Goal: Book appointment/travel/reservation

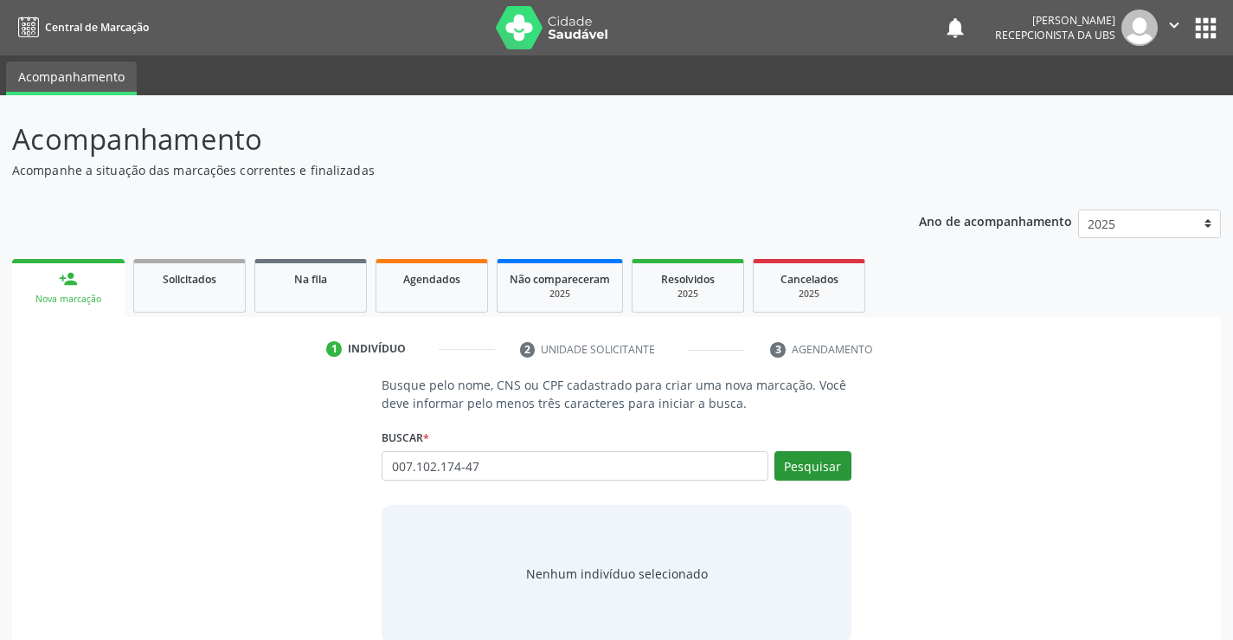
type input "007.102.174-47"
click at [796, 473] on button "Pesquisar" at bounding box center [813, 465] width 77 height 29
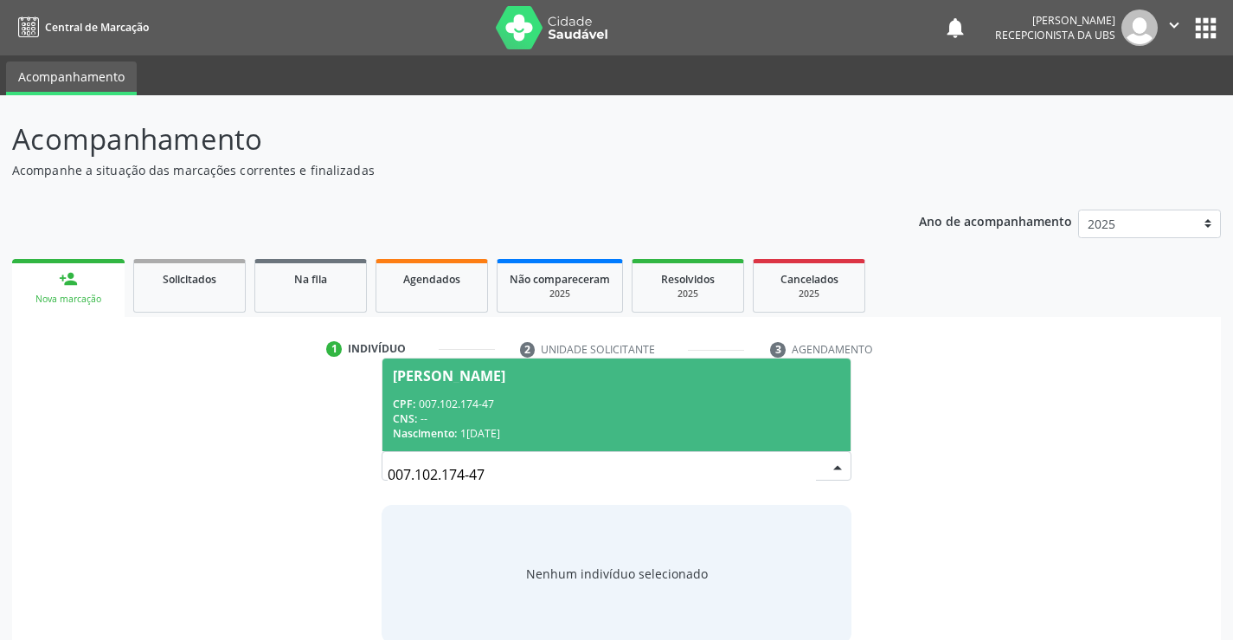
click at [590, 407] on div "CPF: 007.102.174-47" at bounding box center [616, 403] width 447 height 15
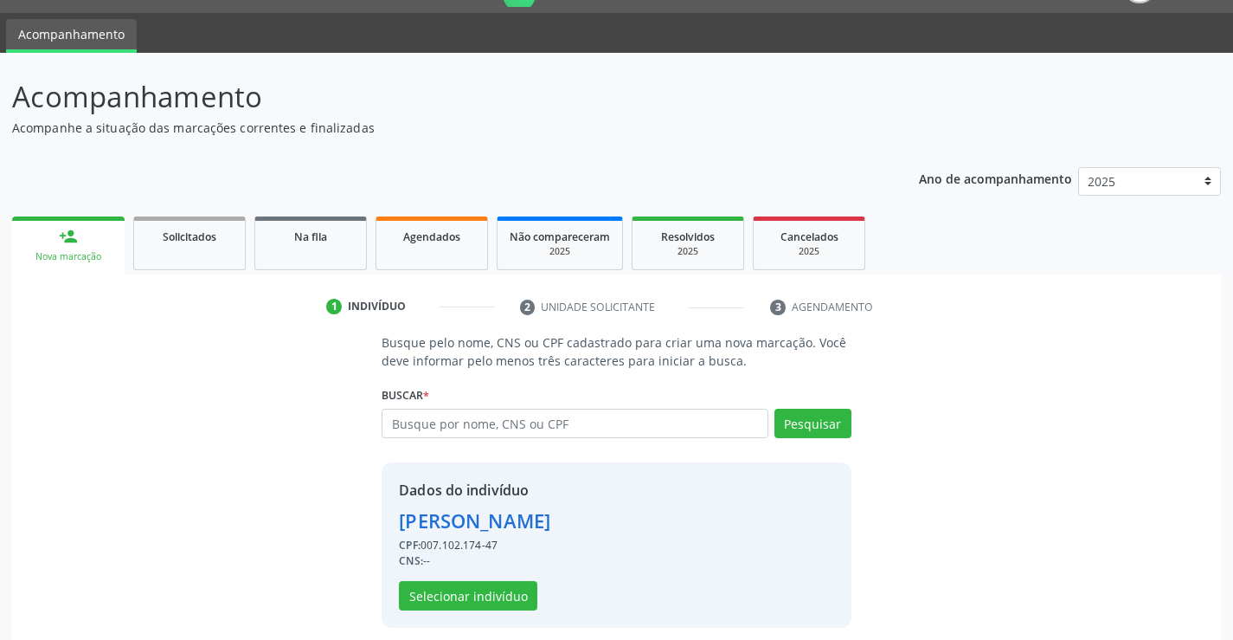
scroll to position [55, 0]
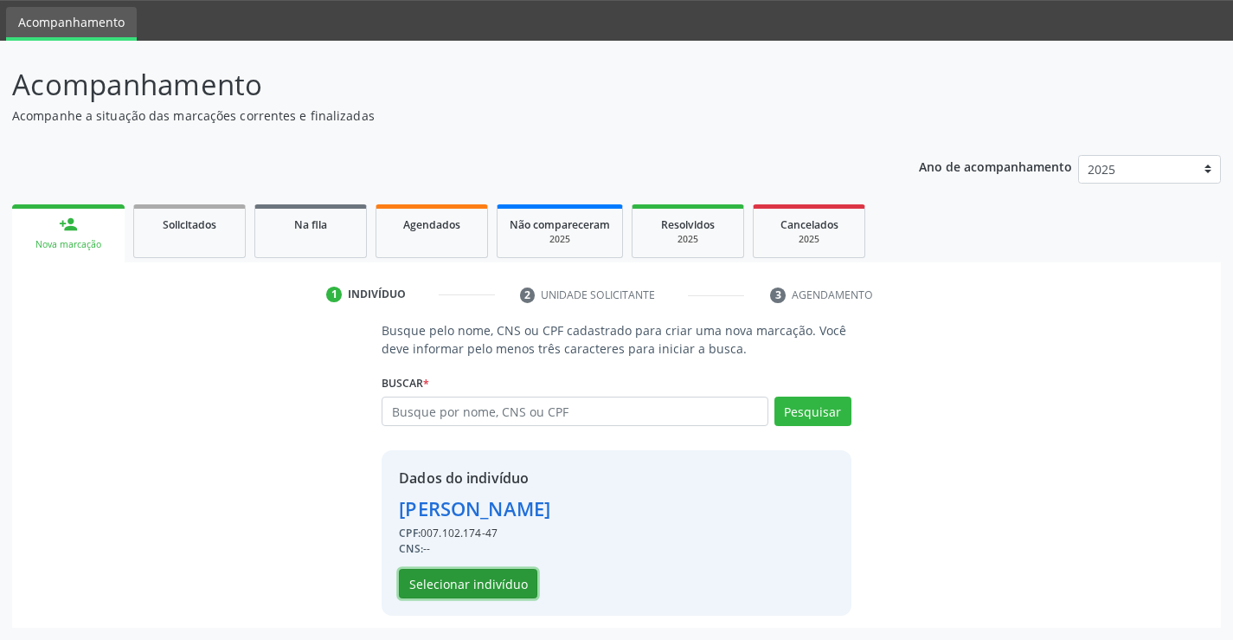
click at [469, 585] on button "Selecionar indivíduo" at bounding box center [468, 583] width 138 height 29
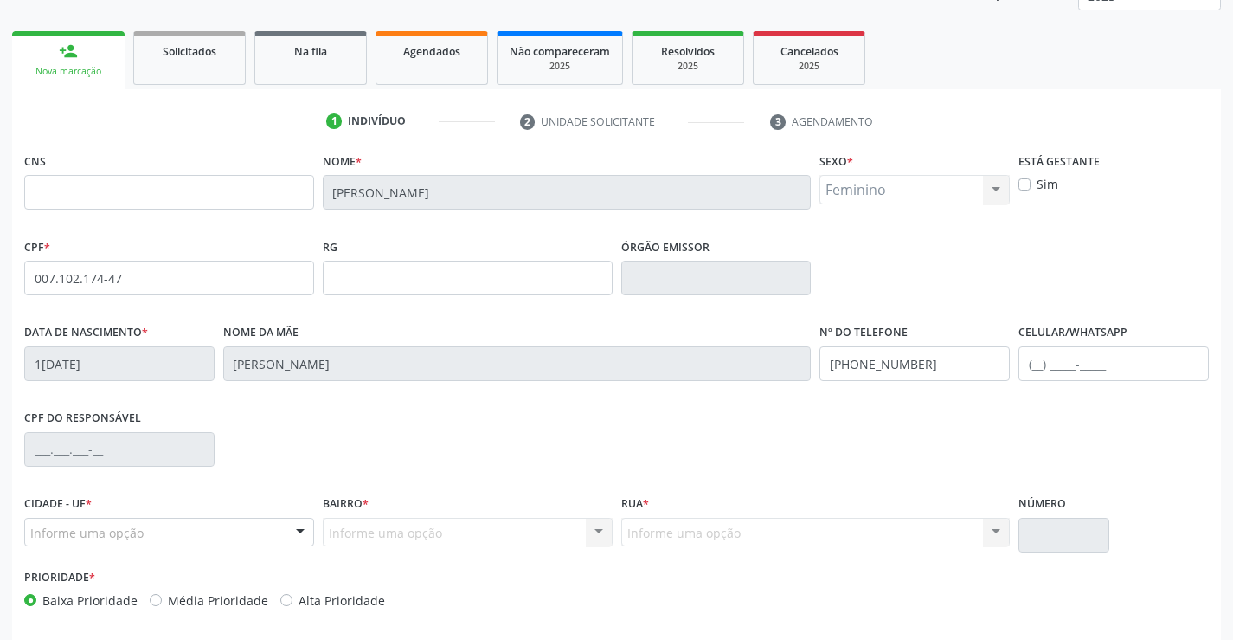
scroll to position [299, 0]
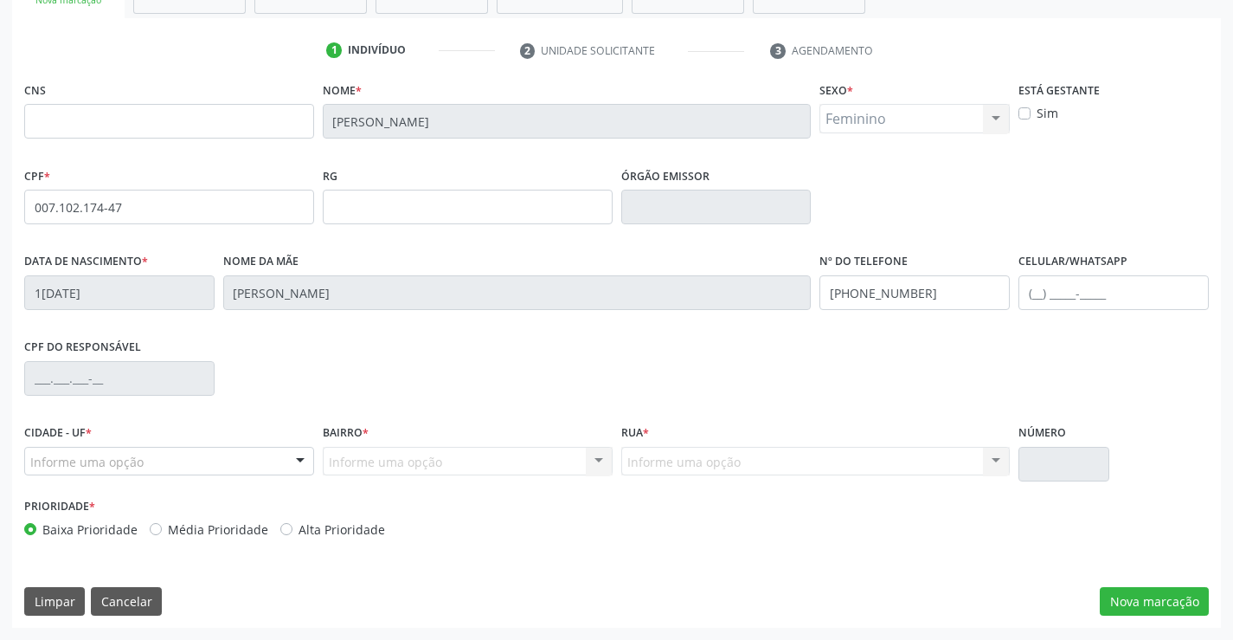
click at [287, 463] on div at bounding box center [300, 461] width 26 height 29
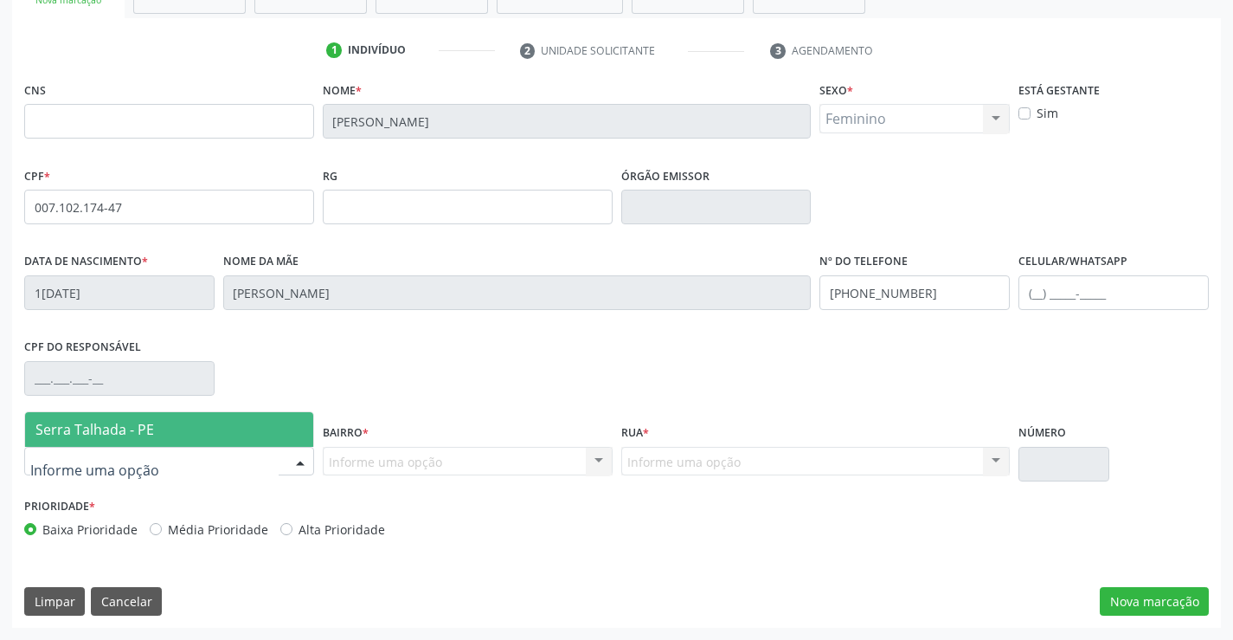
click at [265, 436] on span "Serra Talhada - PE" at bounding box center [169, 429] width 288 height 35
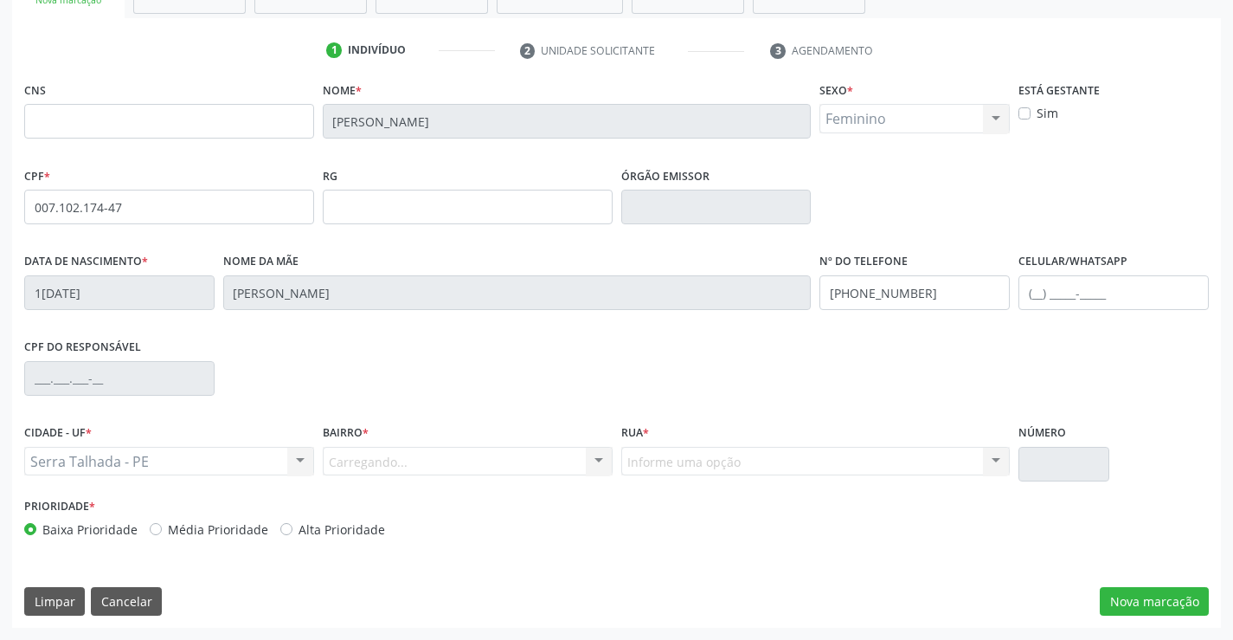
click at [371, 467] on div "Carregando... Nenhum resultado encontrado para: " " Nenhuma opção encontrada. D…" at bounding box center [468, 461] width 290 height 29
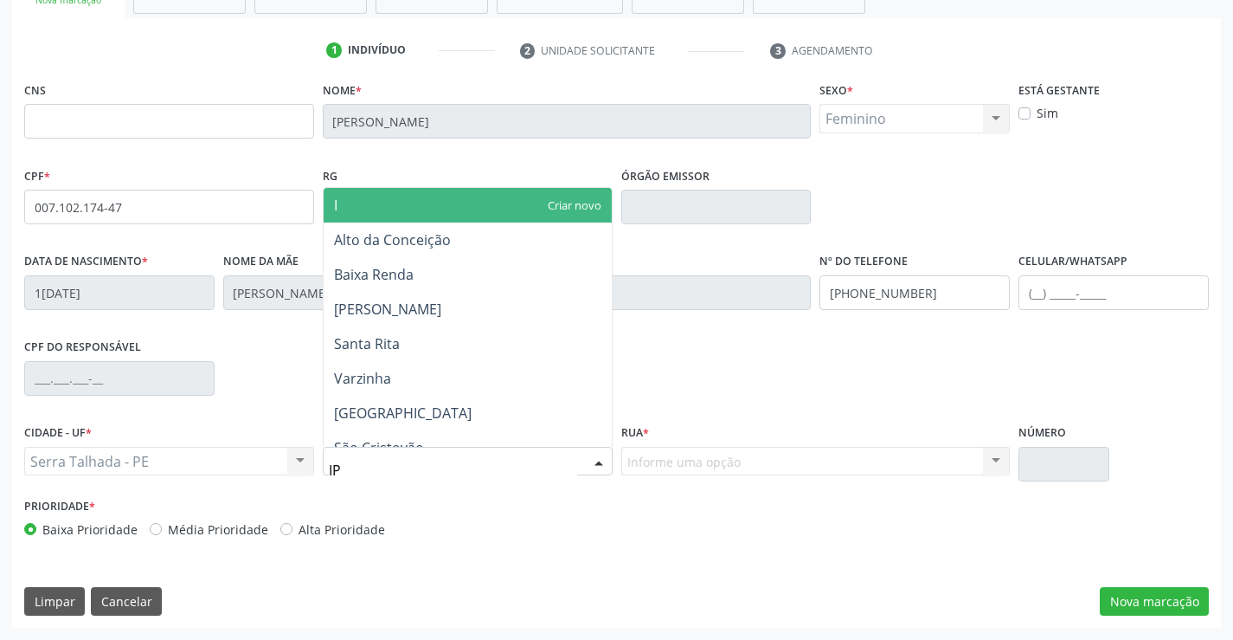
type input "IPS"
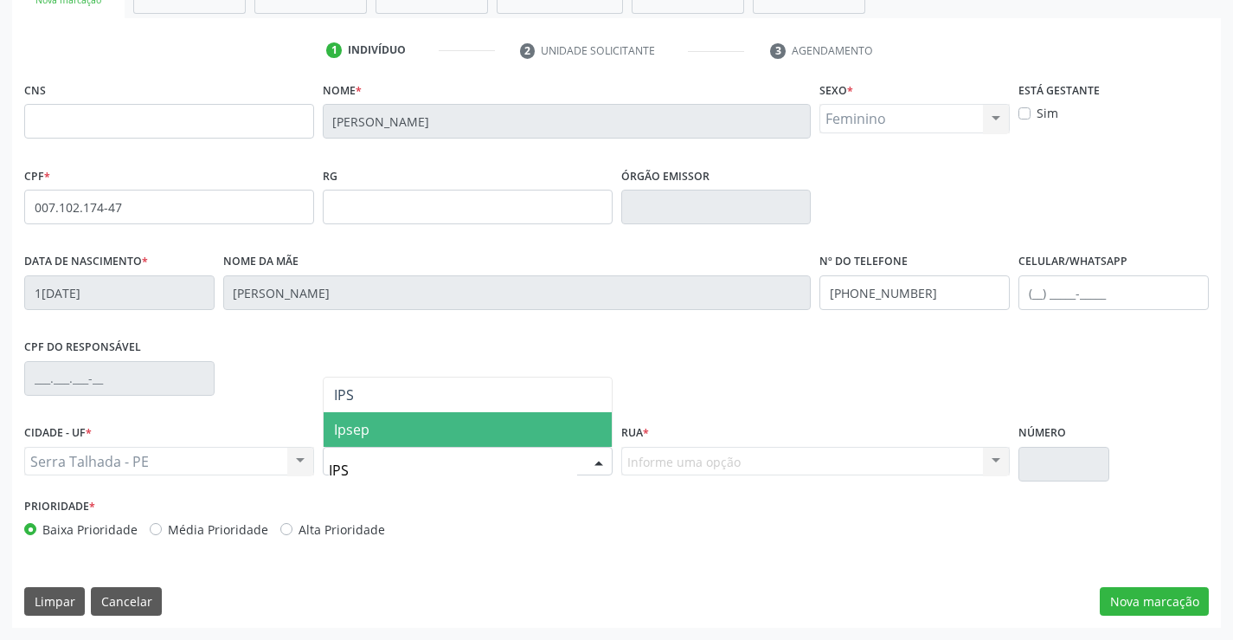
click at [389, 435] on span "Ipsep" at bounding box center [468, 429] width 288 height 35
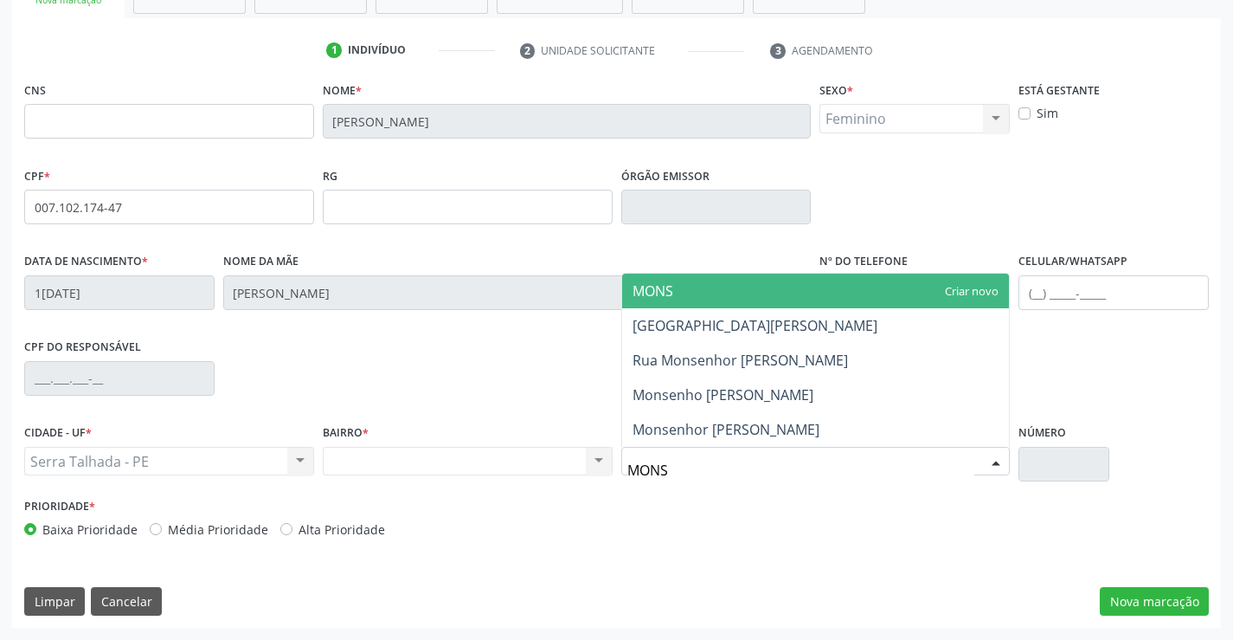
type input "MONSE"
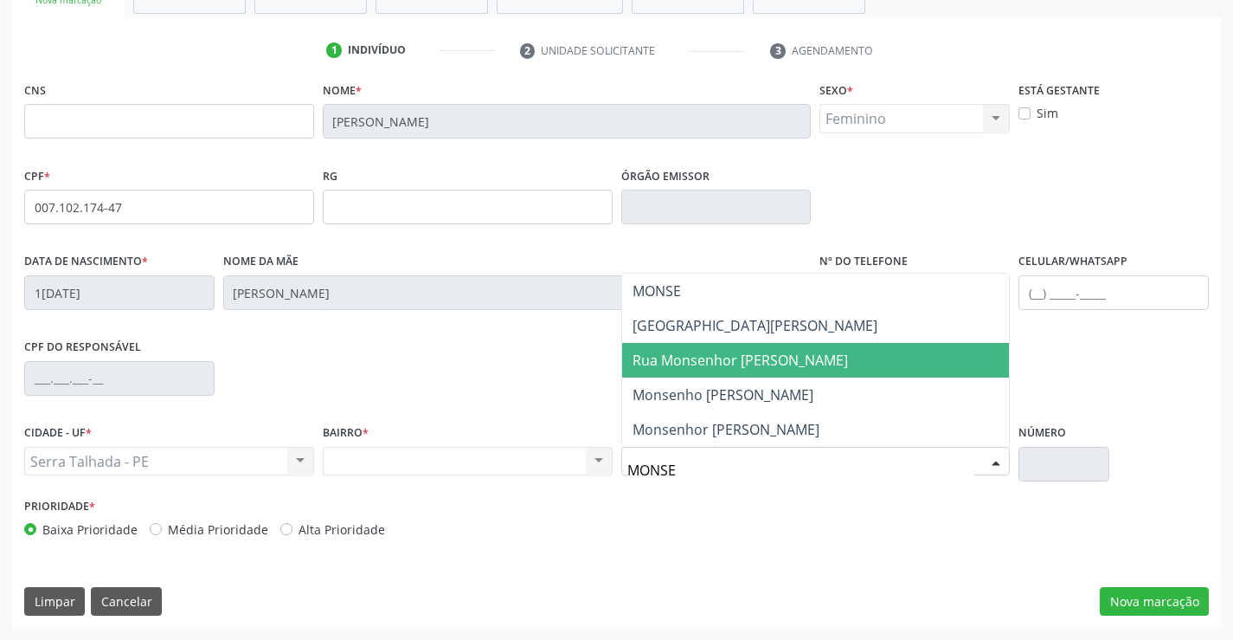
click at [743, 360] on span "Rua Monsenhor [PERSON_NAME]" at bounding box center [741, 360] width 216 height 19
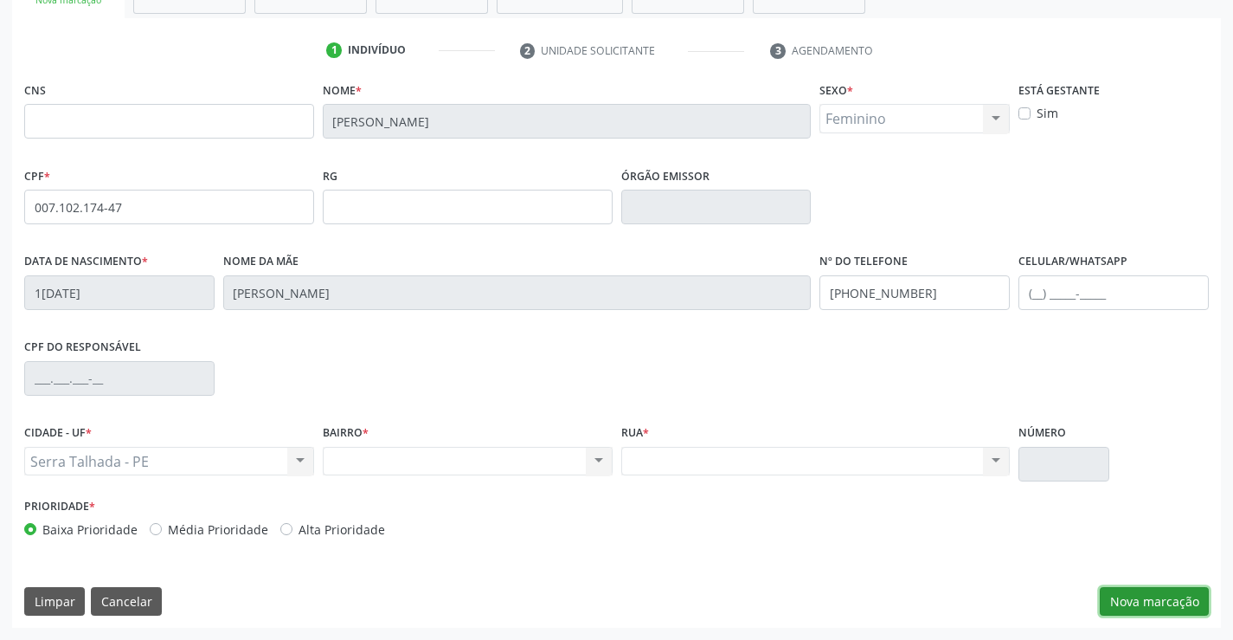
click at [1149, 603] on button "Nova marcação" at bounding box center [1154, 601] width 109 height 29
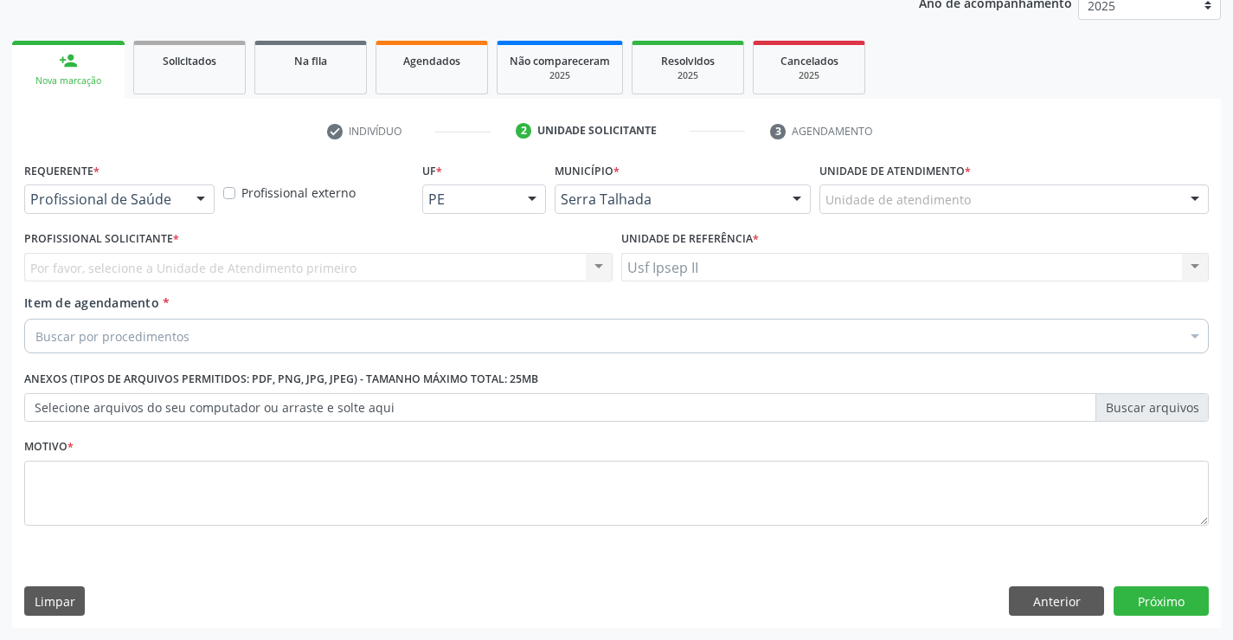
scroll to position [218, 0]
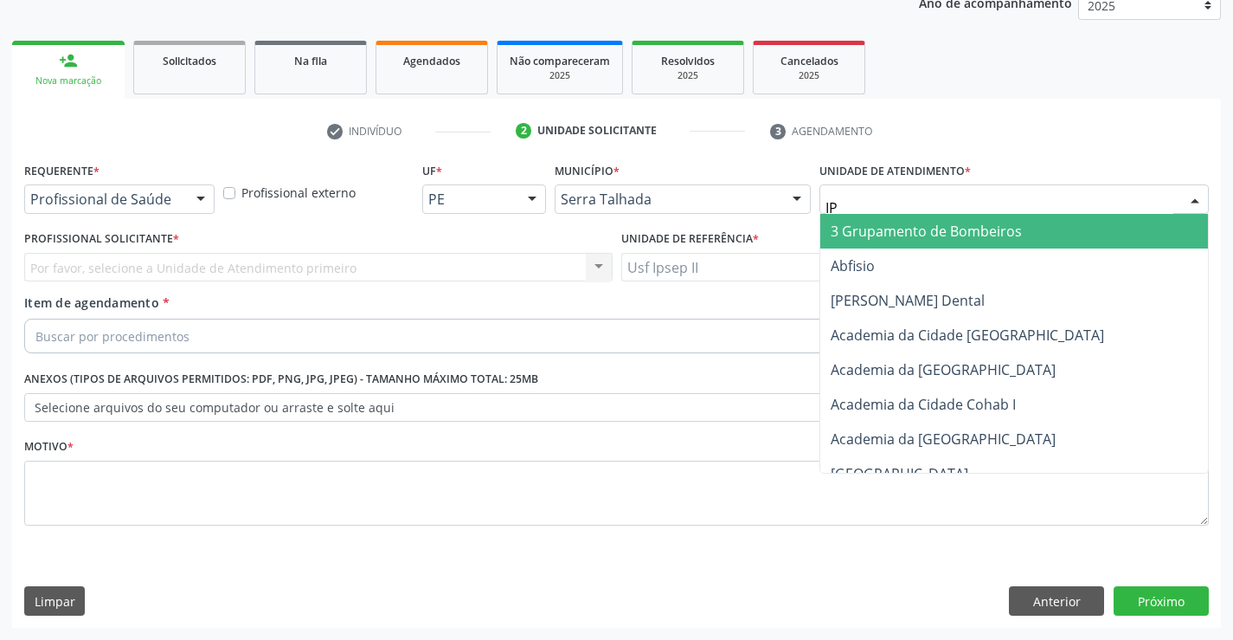
type input "IPS"
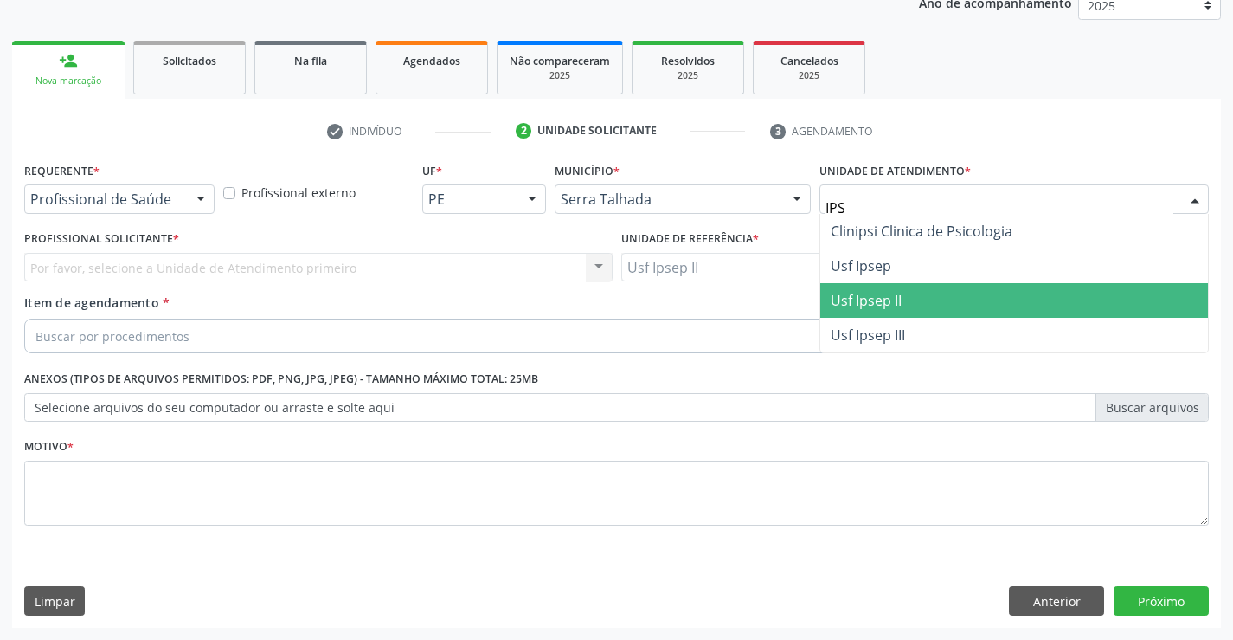
click at [864, 293] on span "Usf Ipsep II" at bounding box center [866, 300] width 71 height 19
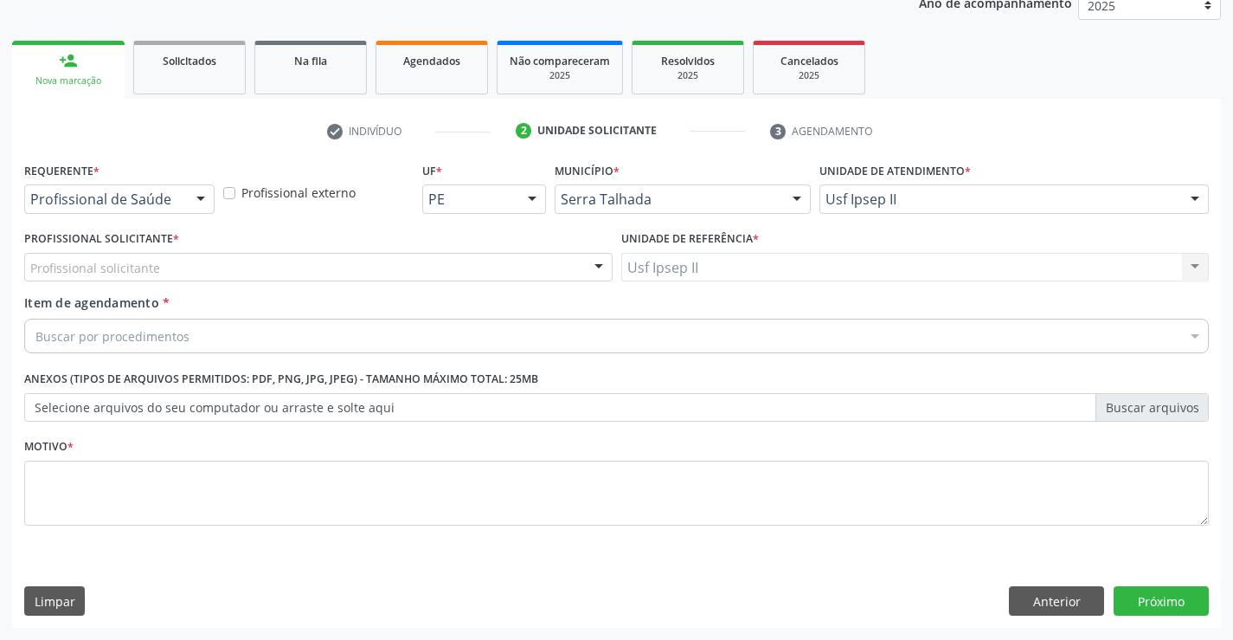
click at [212, 267] on div "Profissional solicitante" at bounding box center [318, 267] width 589 height 29
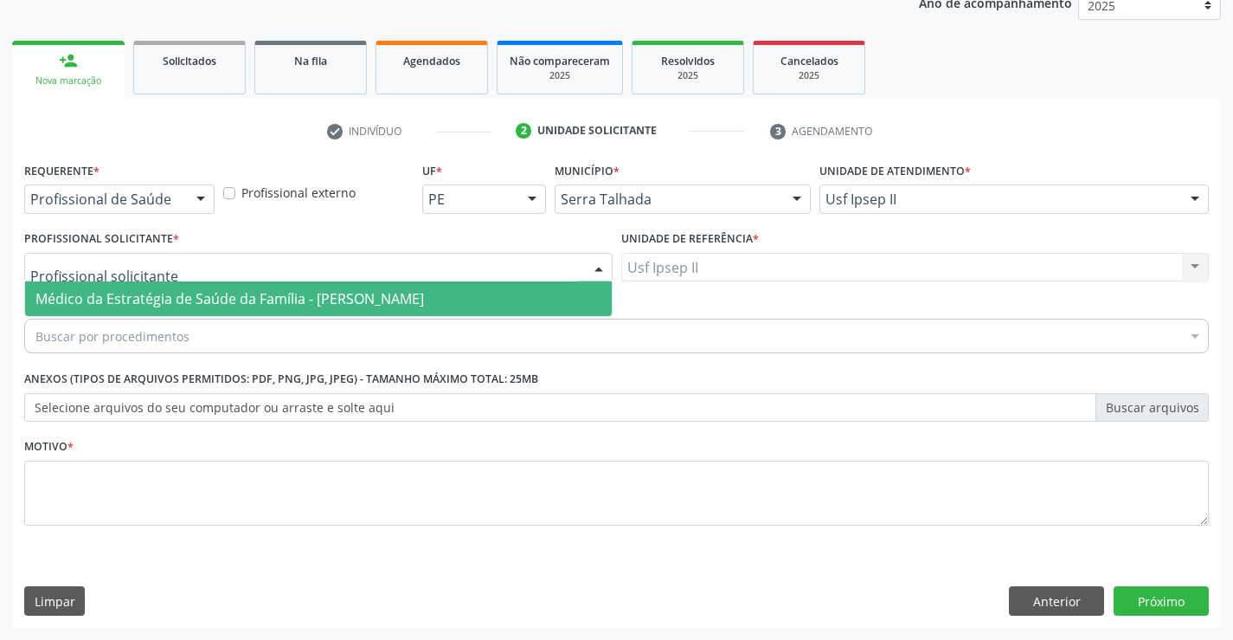
click at [206, 286] on span "Médico da Estratégia de Saúde da Família - [PERSON_NAME]" at bounding box center [318, 298] width 587 height 35
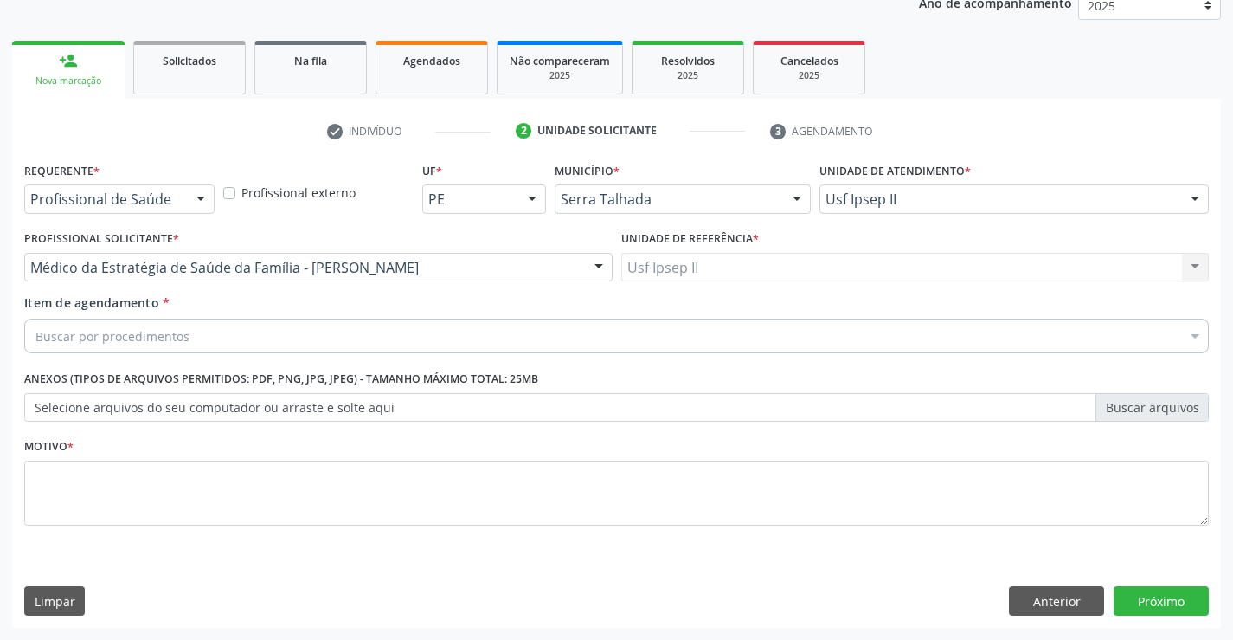
click at [190, 340] on div "Buscar por procedimentos" at bounding box center [616, 336] width 1185 height 35
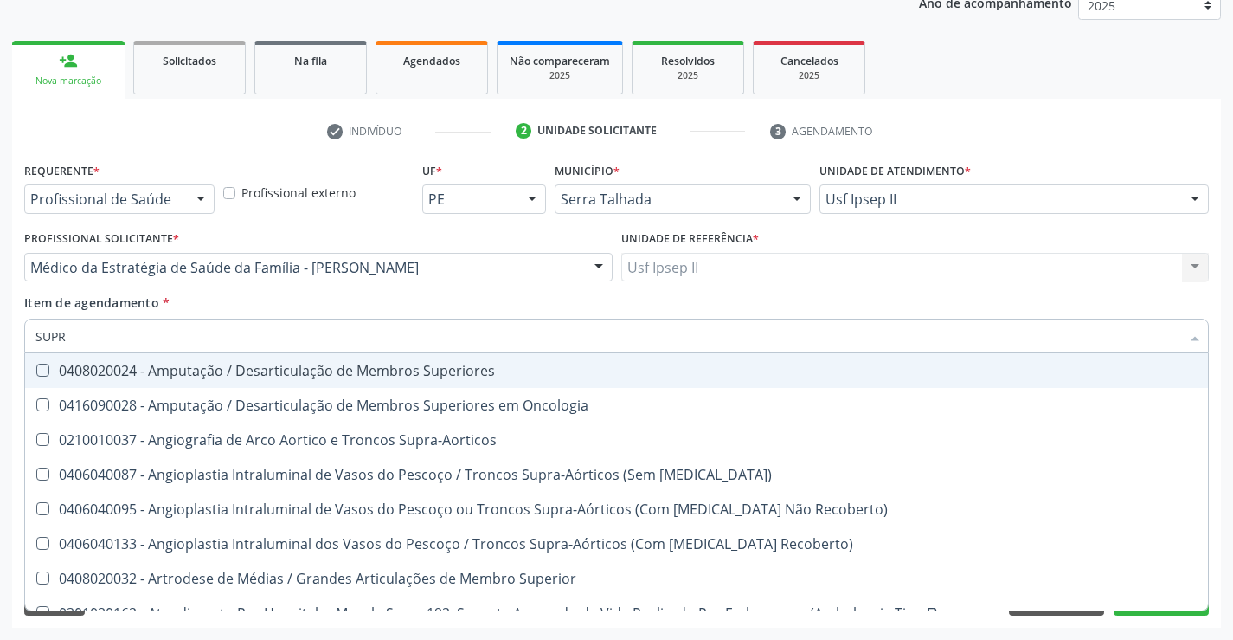
type input "SUPRA"
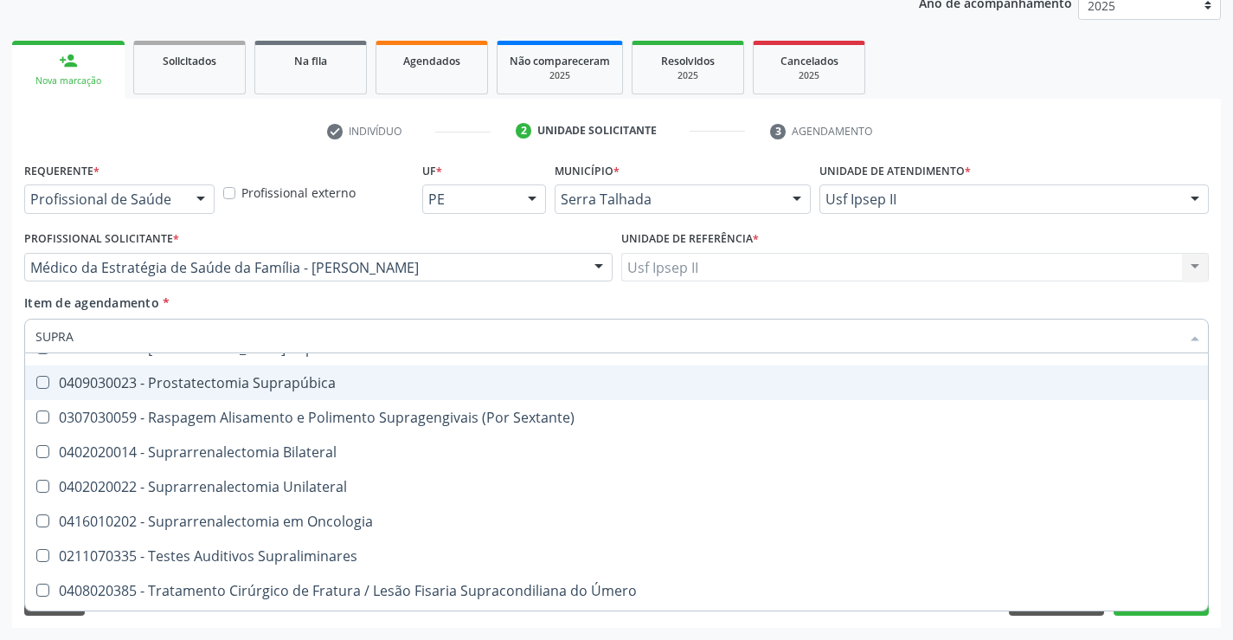
scroll to position [435, 0]
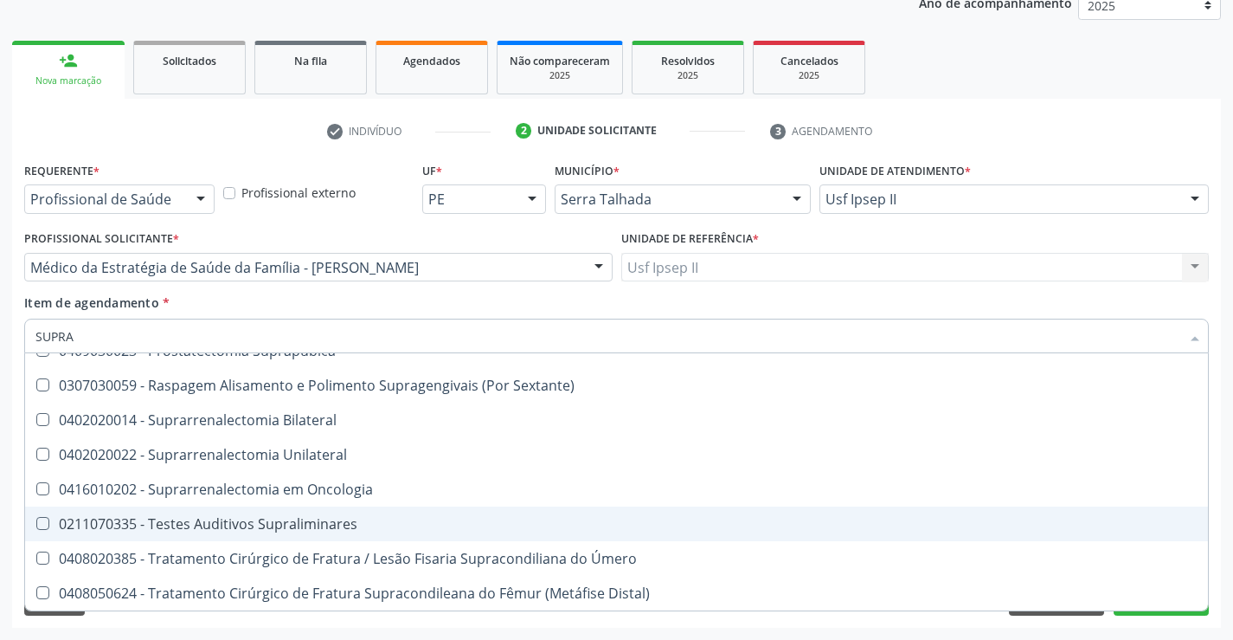
click at [216, 517] on div "0211070335 - Testes Auditivos Supraliminares" at bounding box center [616, 524] width 1162 height 14
checkbox Supraliminares "true"
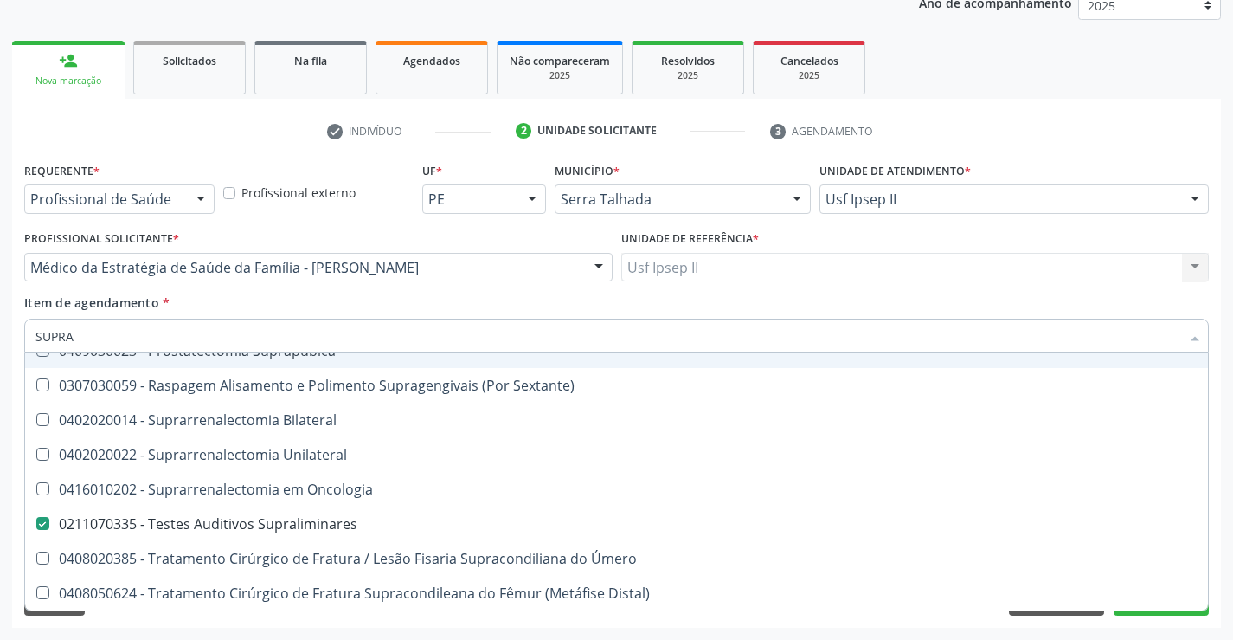
click at [357, 297] on div "Item de agendamento * SUPRA Desfazer seleção 0210010037 - Angiografia de Arco A…" at bounding box center [616, 320] width 1185 height 55
checkbox Stent\) "true"
checkbox Supraliminares "false"
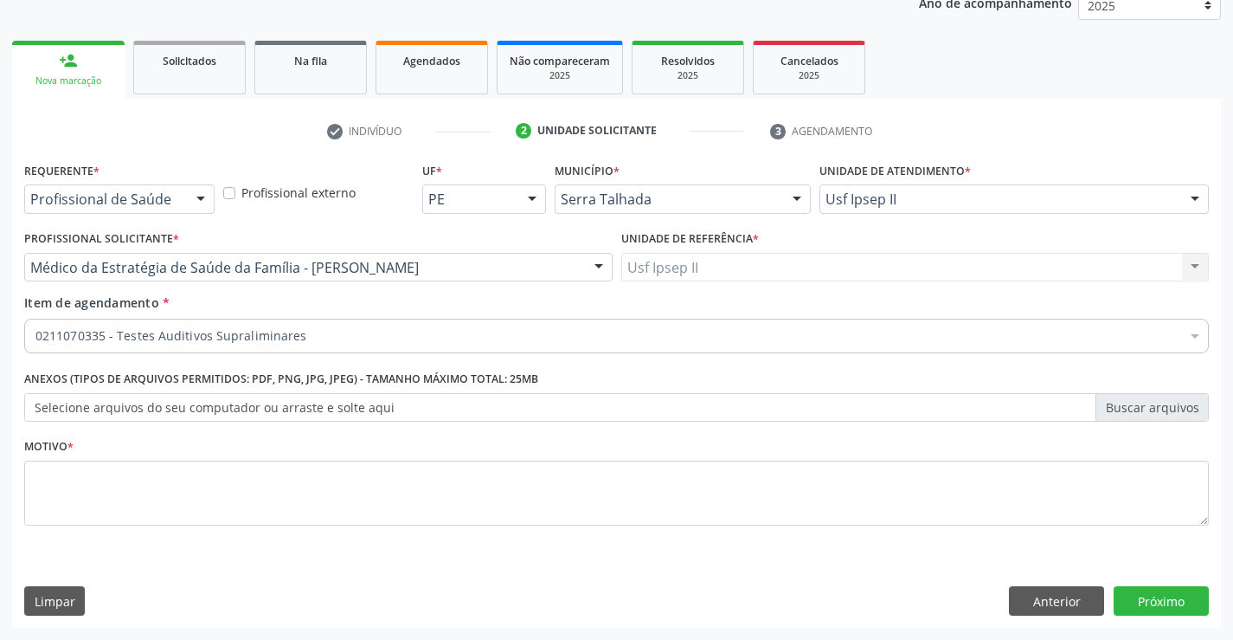
scroll to position [0, 0]
click at [152, 486] on textarea at bounding box center [616, 493] width 1185 height 66
type textarea "RN"
click at [1161, 584] on div "Requerente * Profissional de Saúde Profissional de Saúde Paciente Nenhum result…" at bounding box center [616, 393] width 1209 height 470
click at [1161, 598] on button "Próximo" at bounding box center [1161, 600] width 95 height 29
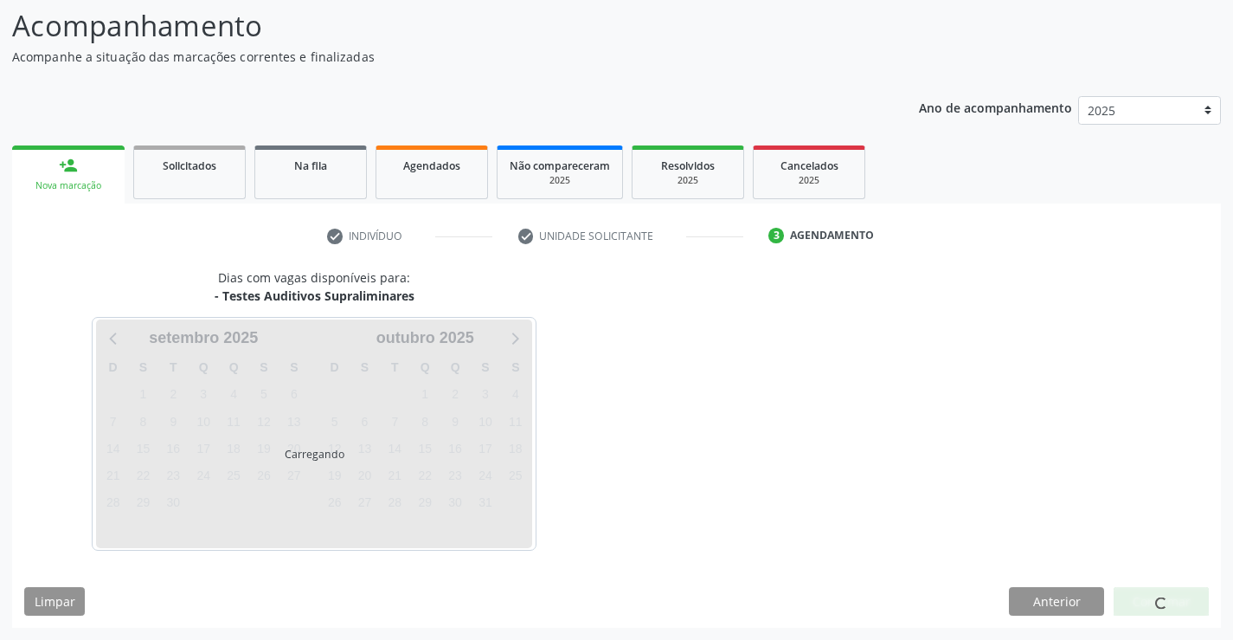
scroll to position [113, 0]
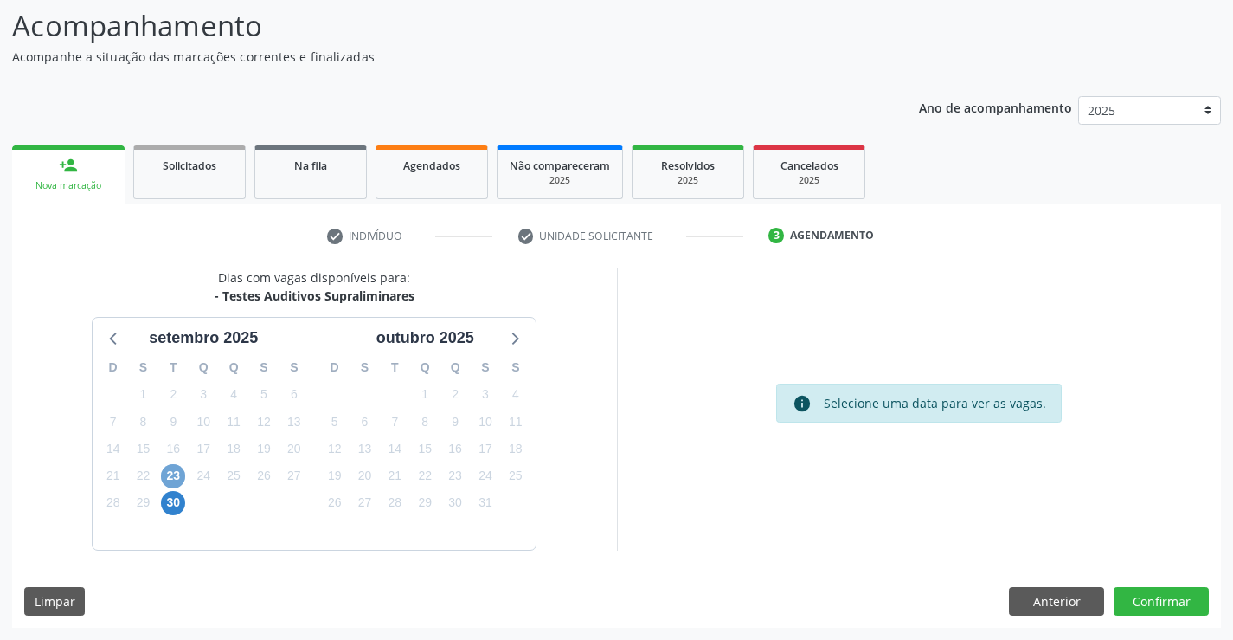
click at [177, 473] on span "23" at bounding box center [173, 476] width 24 height 24
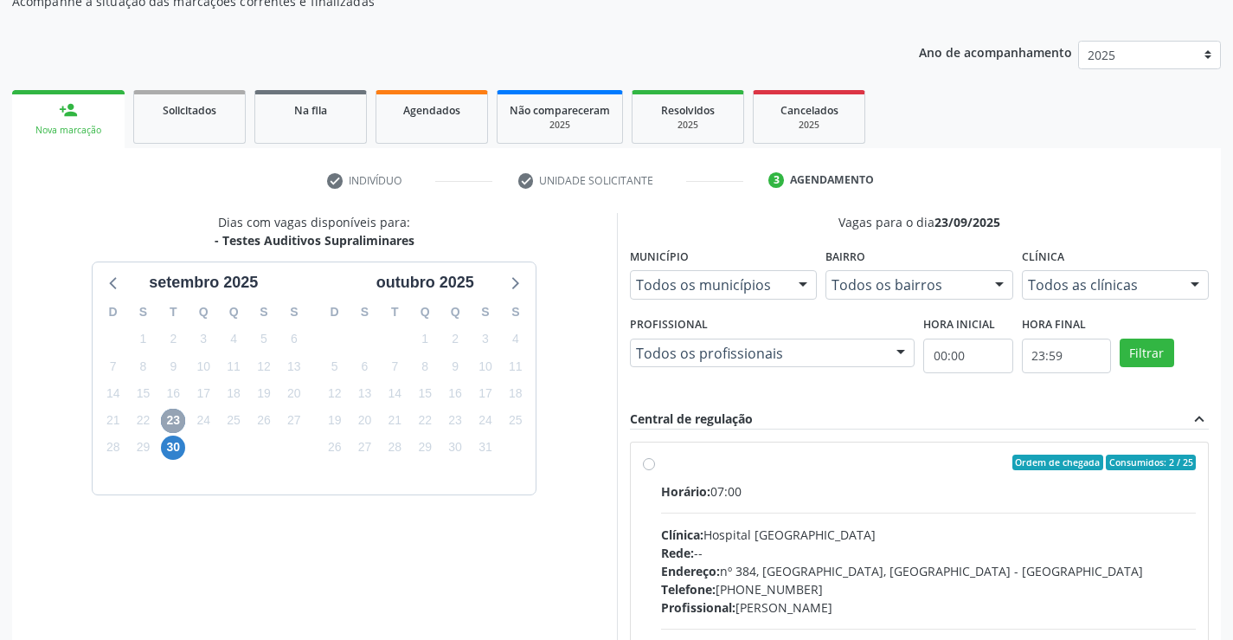
scroll to position [200, 0]
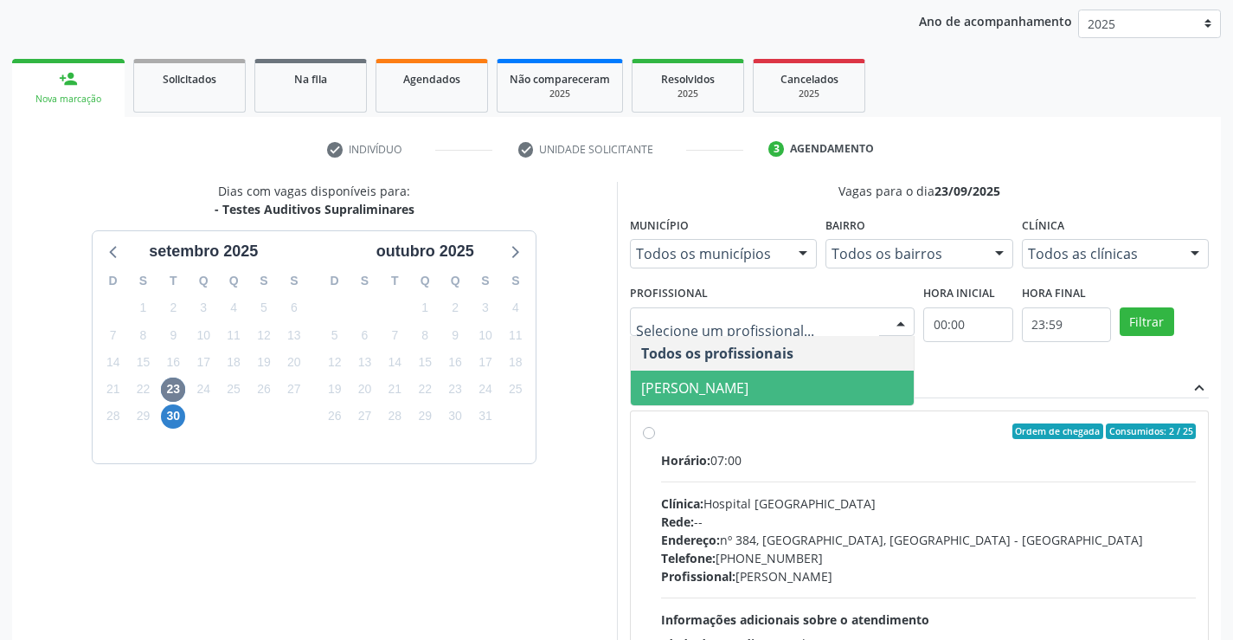
click at [742, 376] on span "[PERSON_NAME]" at bounding box center [773, 387] width 284 height 35
drag, startPoint x: 742, startPoint y: 376, endPoint x: 756, endPoint y: 379, distance: 14.1
click at [742, 376] on span "[PERSON_NAME]" at bounding box center [773, 387] width 284 height 35
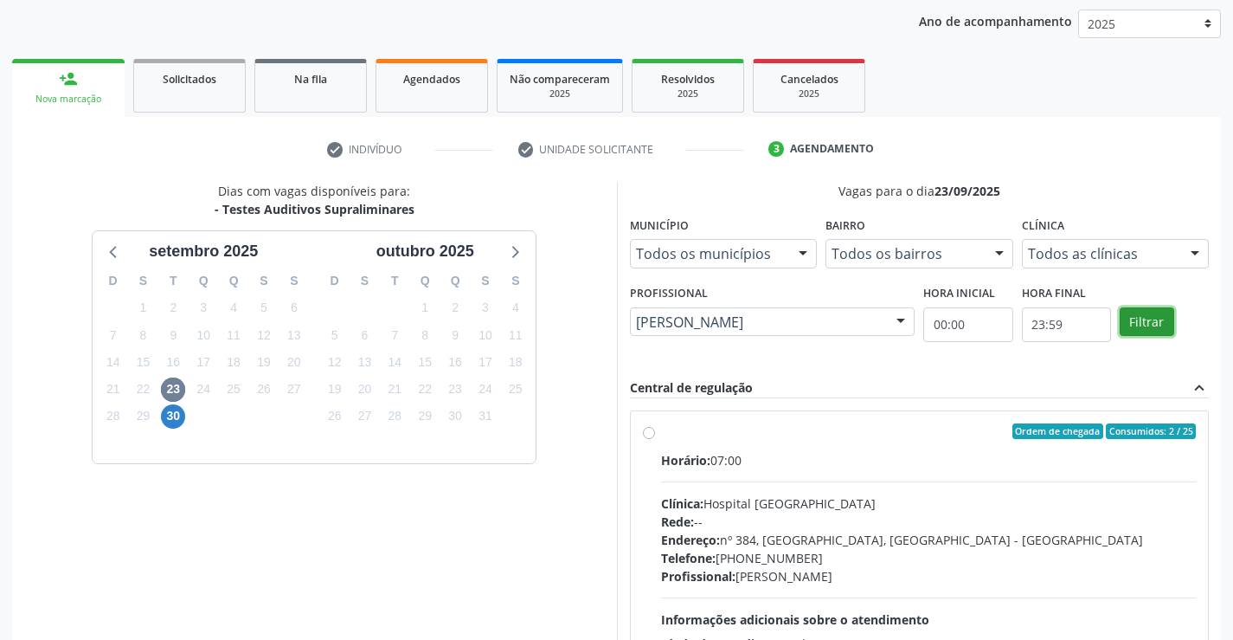
click at [1146, 319] on button "Filtrar" at bounding box center [1147, 321] width 55 height 29
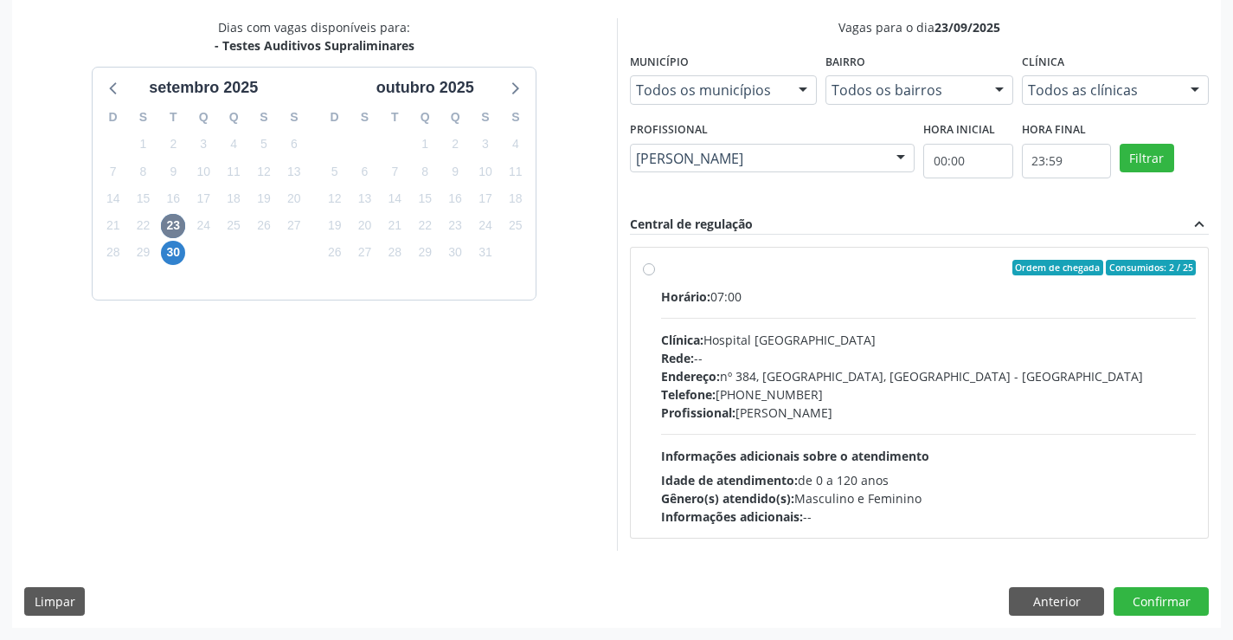
click at [811, 346] on div "Clínica: Hospital [GEOGRAPHIC_DATA]" at bounding box center [929, 340] width 536 height 18
click at [655, 275] on input "Ordem de chegada Consumidos: 2 / 25 Horário: 07:00 Clínica: Hospital [GEOGRAPHI…" at bounding box center [649, 268] width 12 height 16
radio input "true"
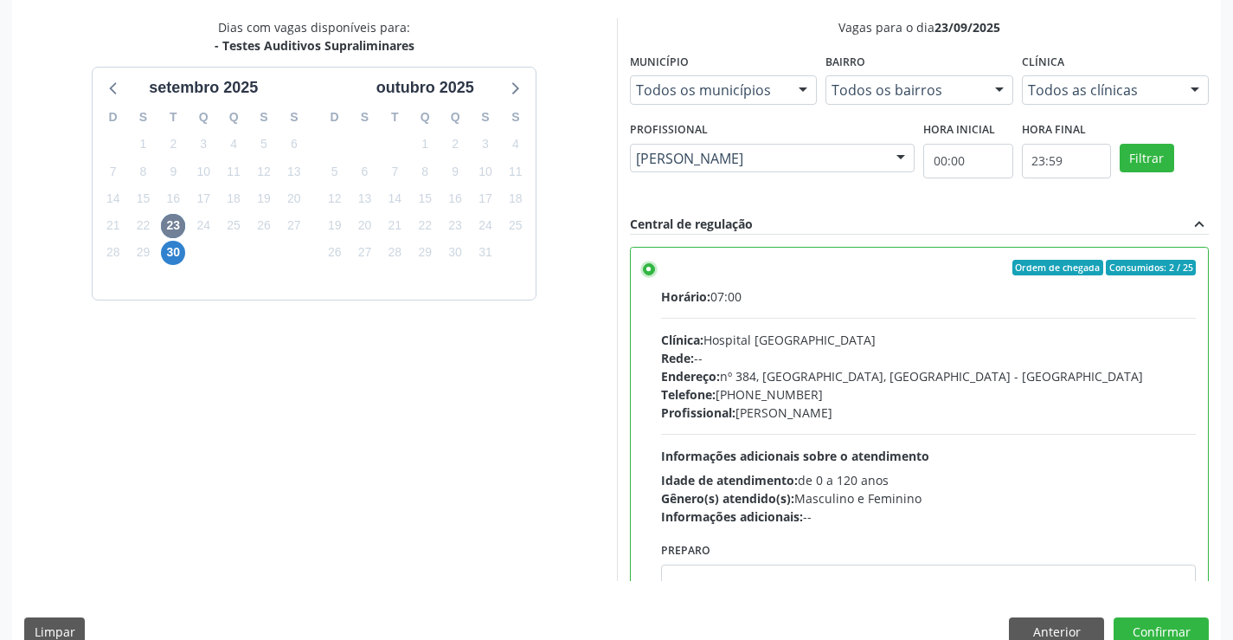
scroll to position [395, 0]
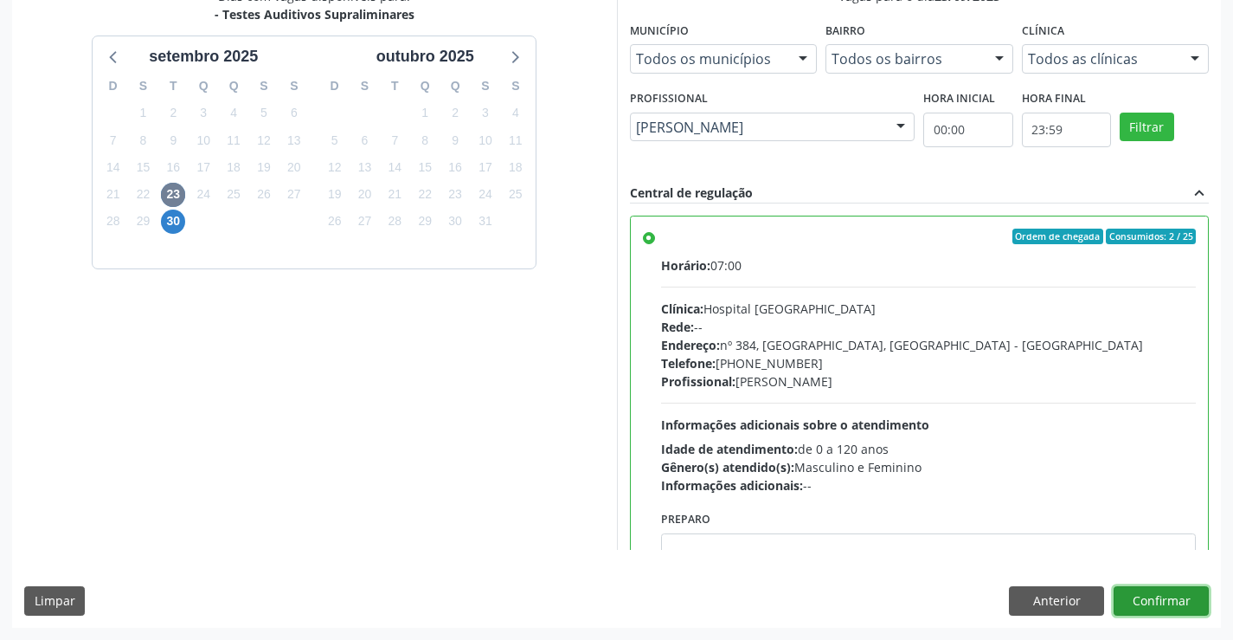
click at [1146, 603] on button "Confirmar" at bounding box center [1161, 600] width 95 height 29
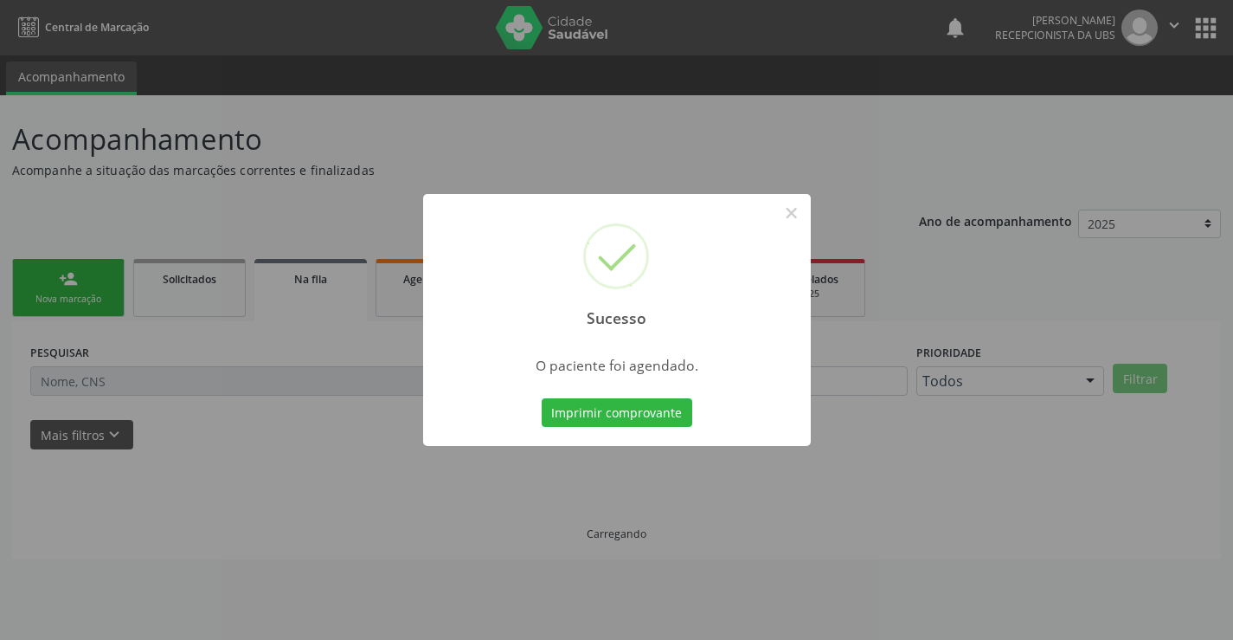
scroll to position [0, 0]
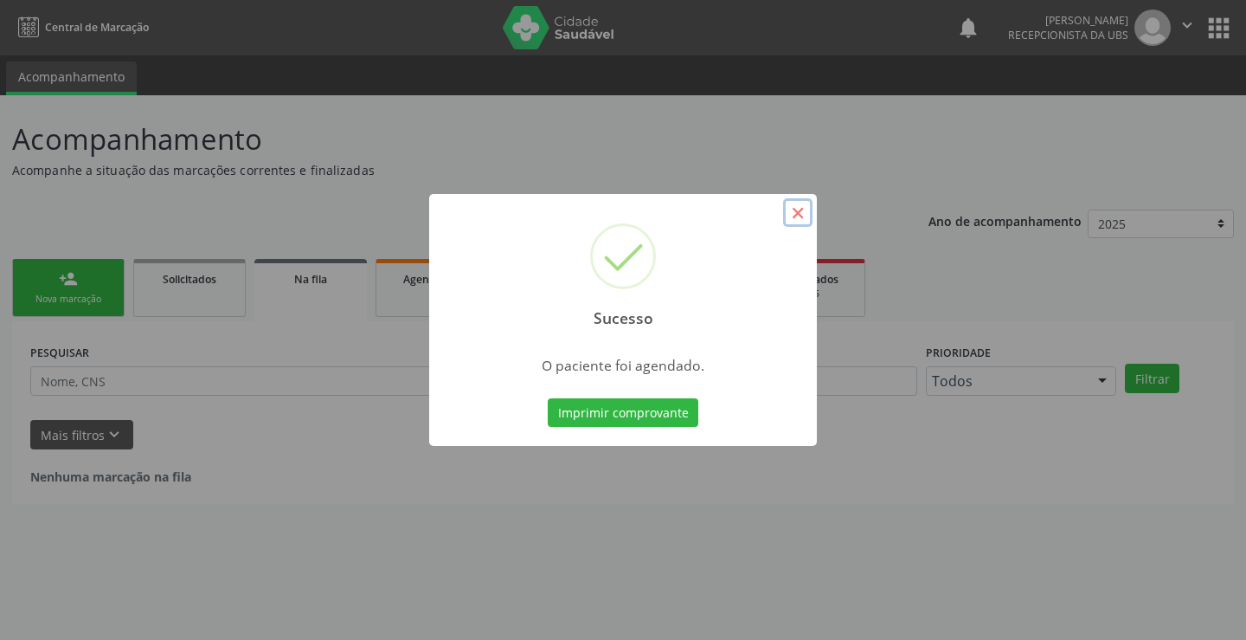
click at [808, 217] on button "×" at bounding box center [797, 212] width 29 height 29
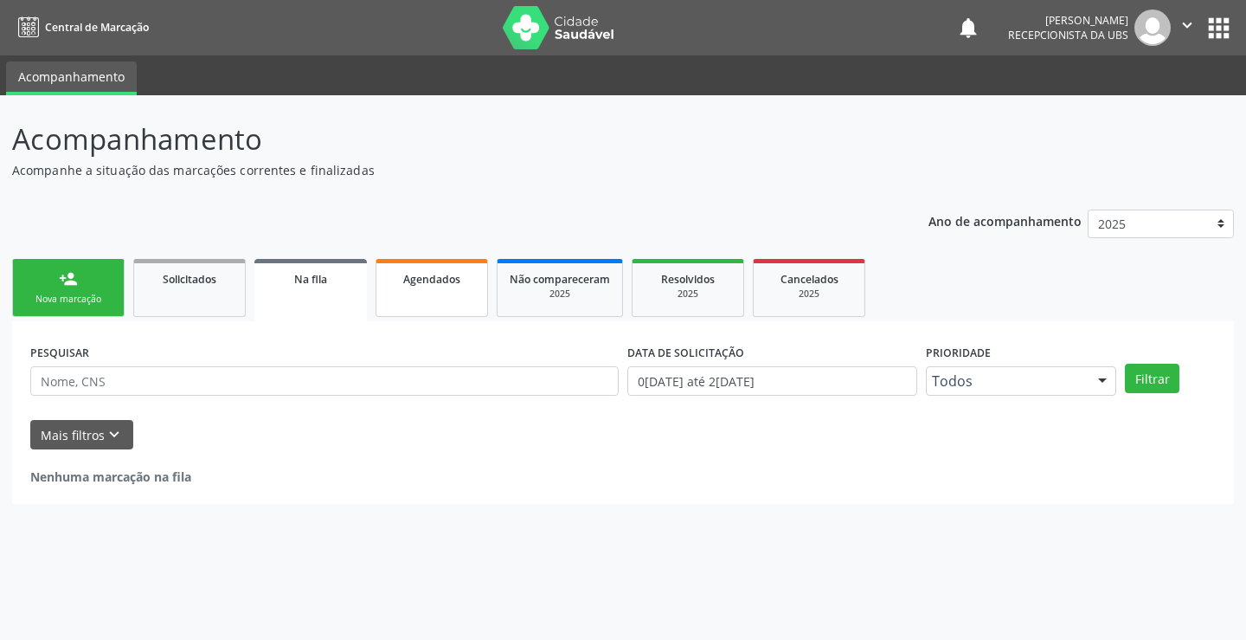
click at [450, 296] on link "Agendados" at bounding box center [432, 288] width 113 height 58
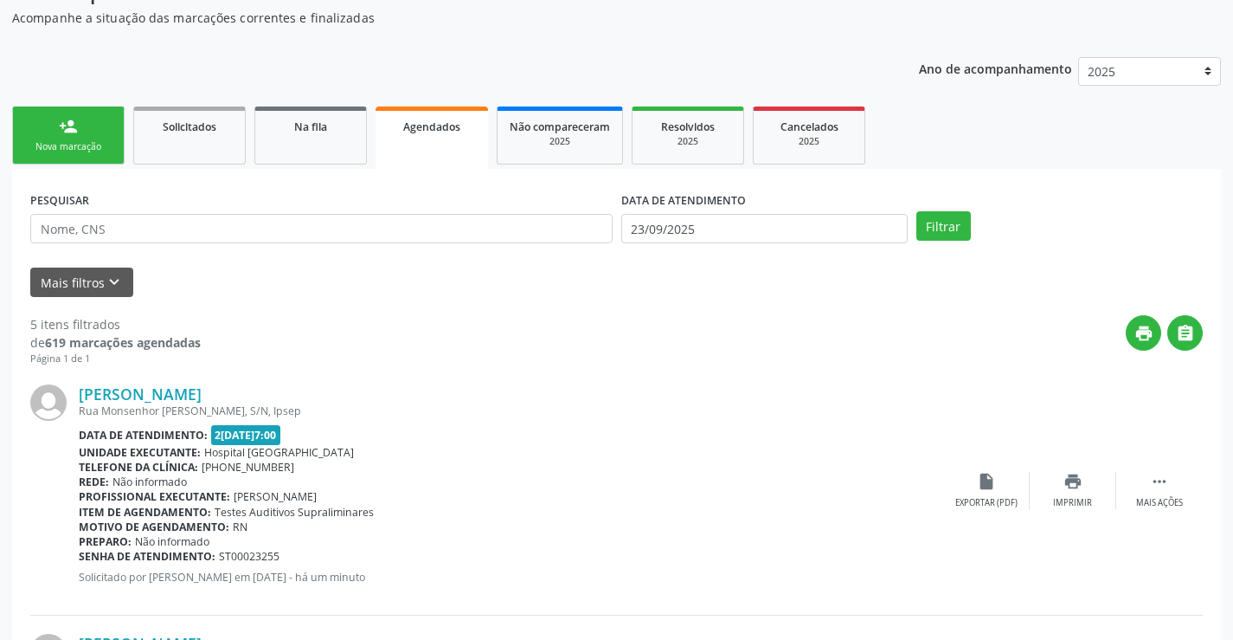
scroll to position [173, 0]
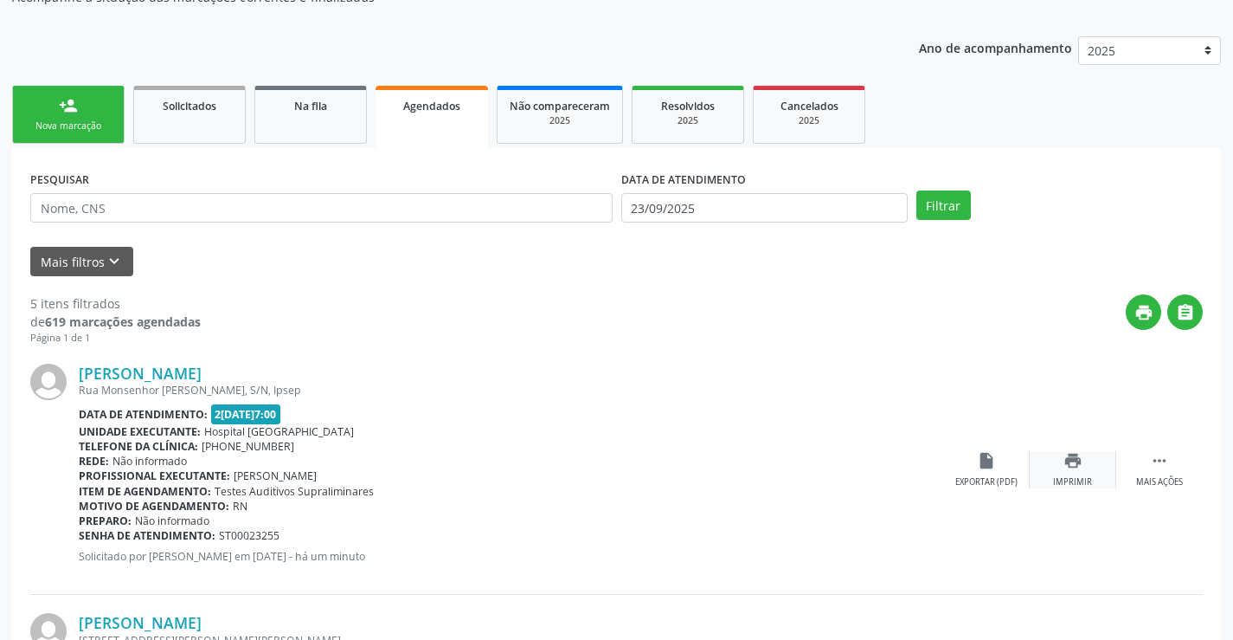
click at [1065, 480] on div "Imprimir" at bounding box center [1072, 482] width 39 height 12
click at [62, 115] on link "person_add Nova marcação" at bounding box center [68, 115] width 113 height 58
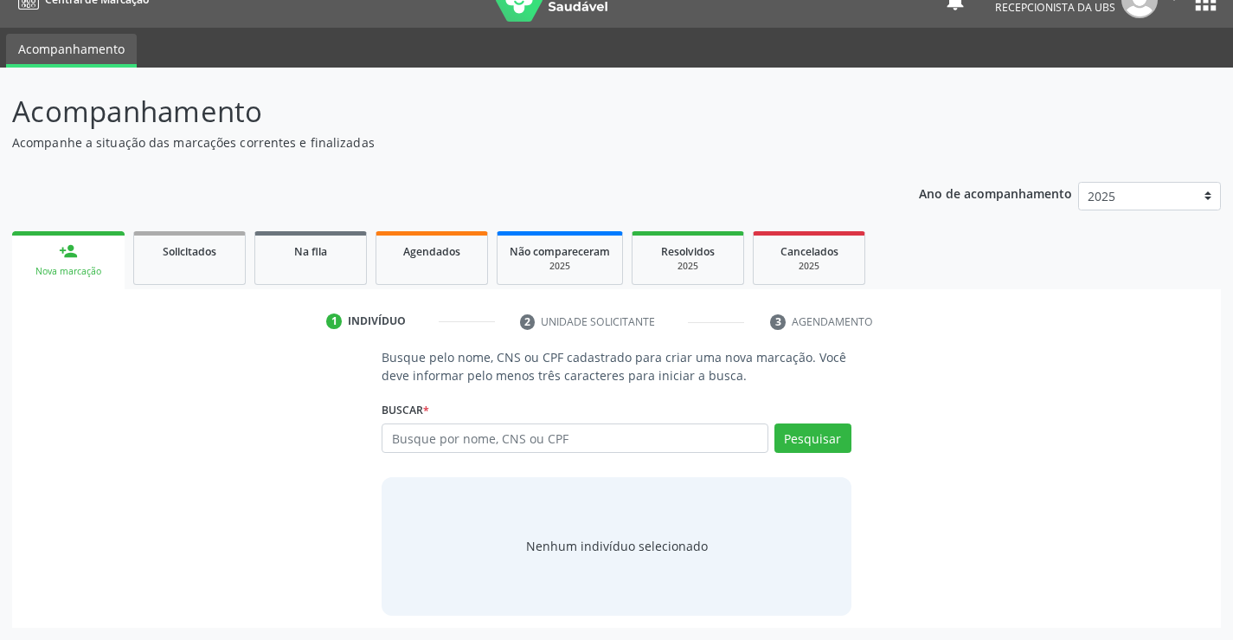
scroll to position [28, 0]
